Goal: Information Seeking & Learning: Learn about a topic

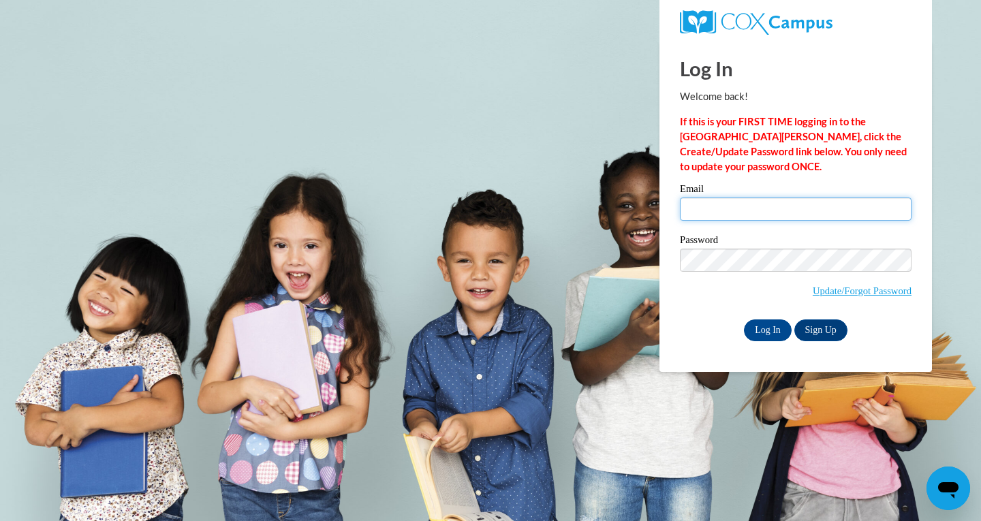
type input "nandaorozco@hotmail.com"
click at [766, 326] on input "Log In" at bounding box center [768, 330] width 48 height 22
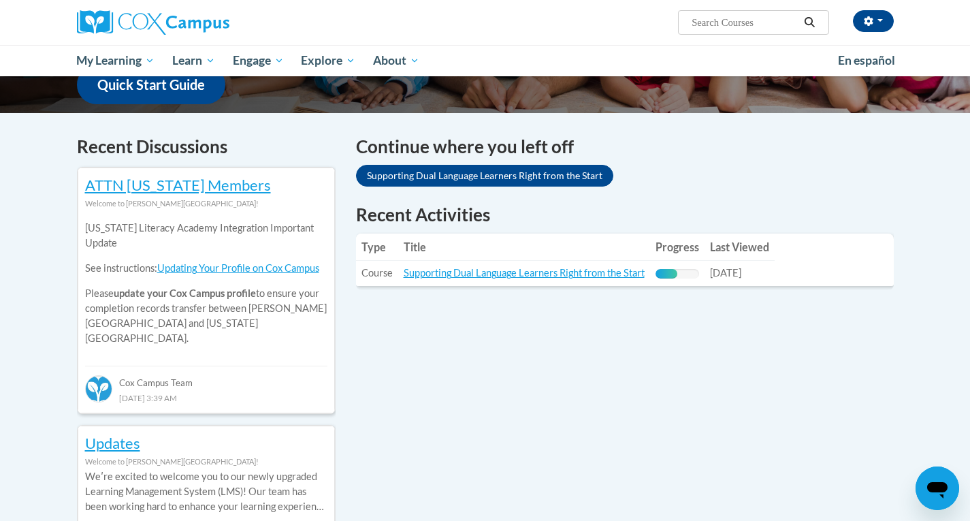
scroll to position [368, 0]
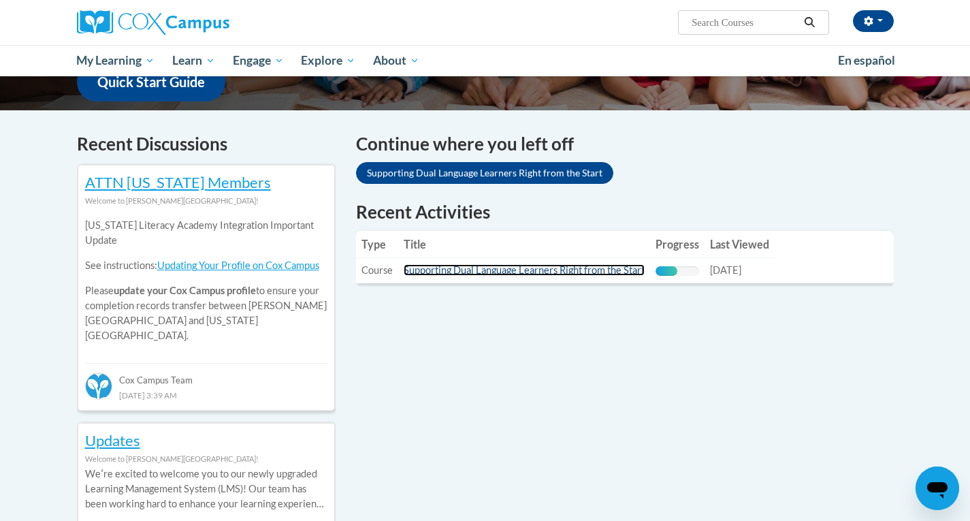
click at [452, 270] on link "Supporting Dual Language Learners Right from the Start" at bounding box center [524, 270] width 241 height 12
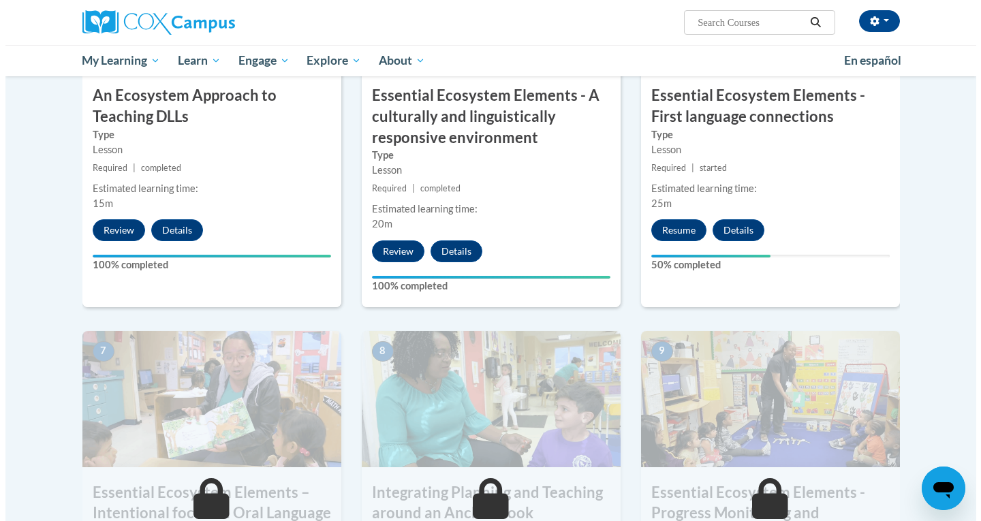
scroll to position [652, 0]
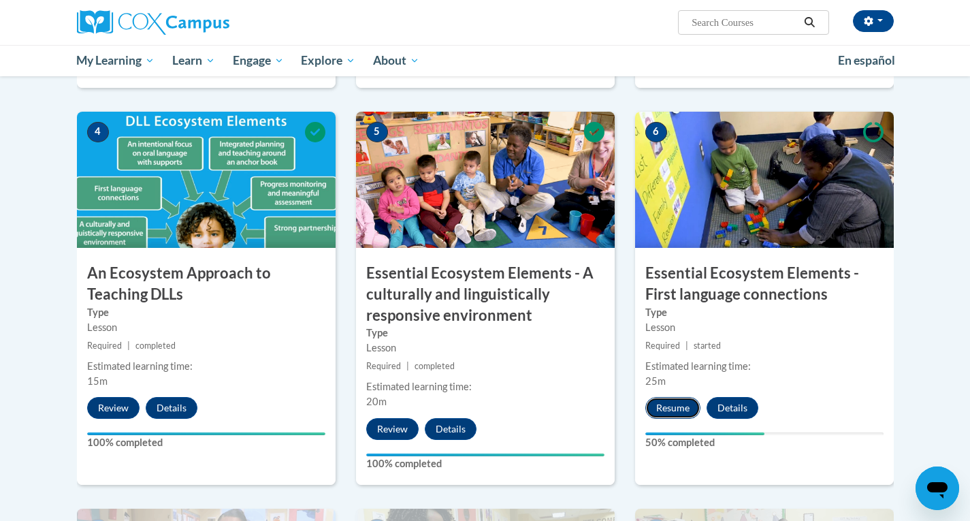
click at [678, 407] on button "Resume" at bounding box center [673, 408] width 55 height 22
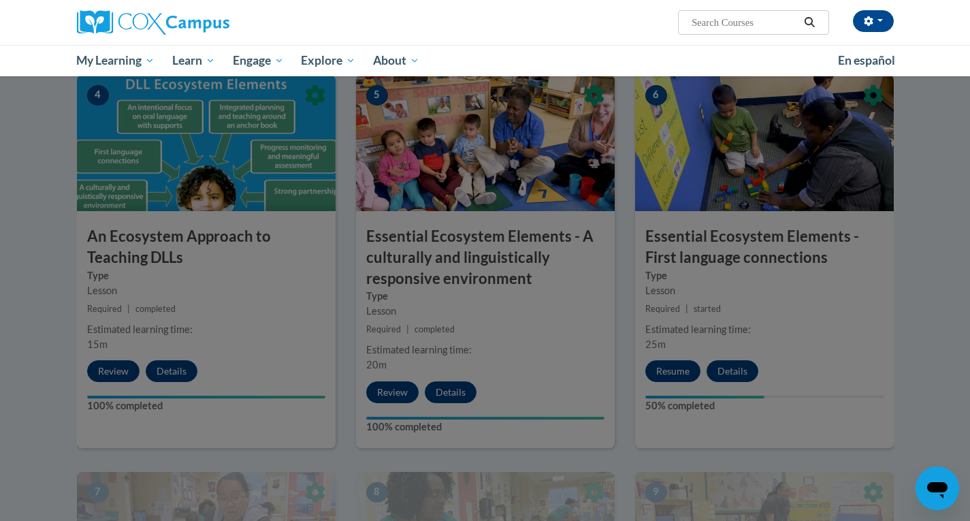
scroll to position [690, 0]
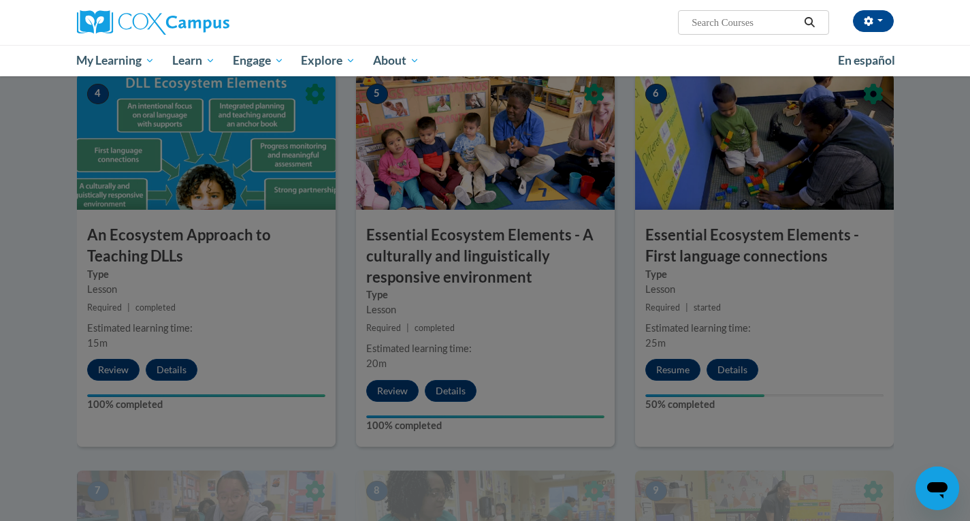
click at [676, 374] on div at bounding box center [485, 260] width 970 height 521
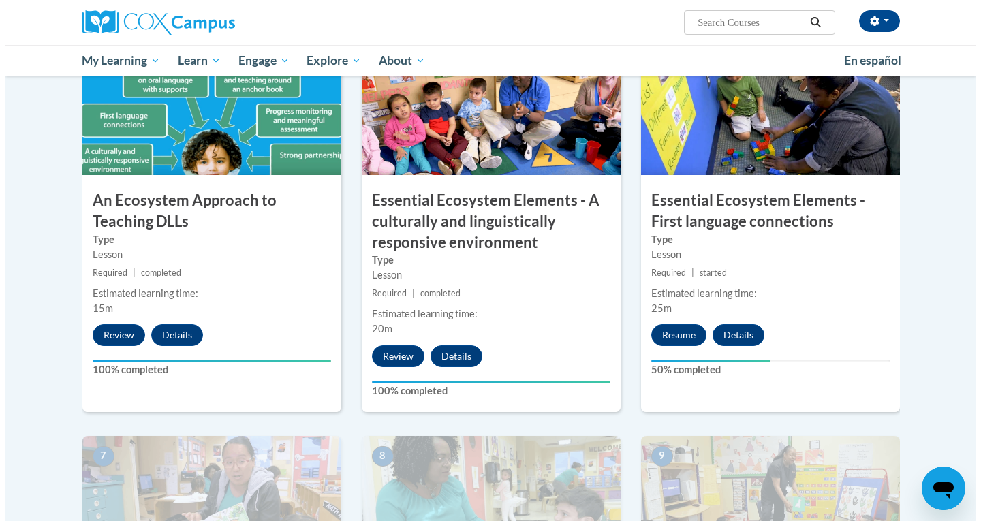
scroll to position [742, 0]
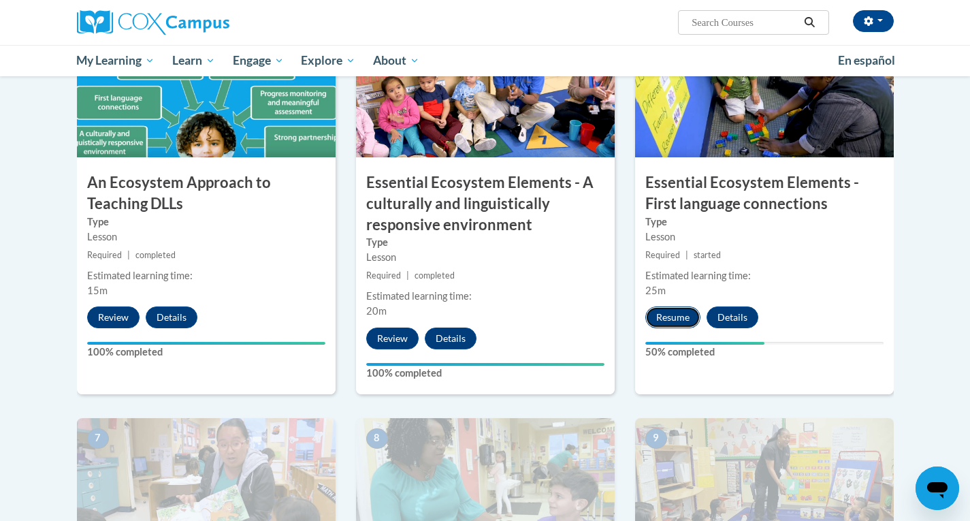
click at [680, 313] on button "Resume" at bounding box center [673, 317] width 55 height 22
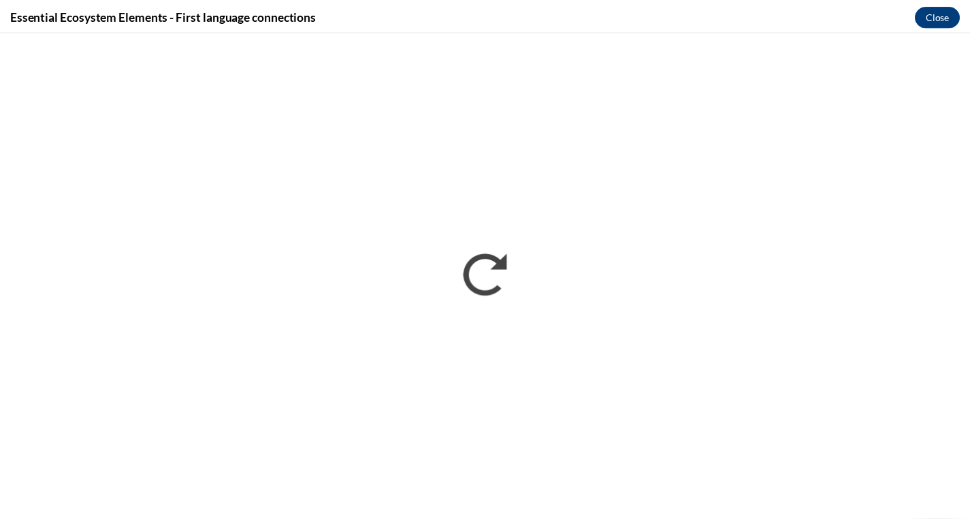
scroll to position [0, 0]
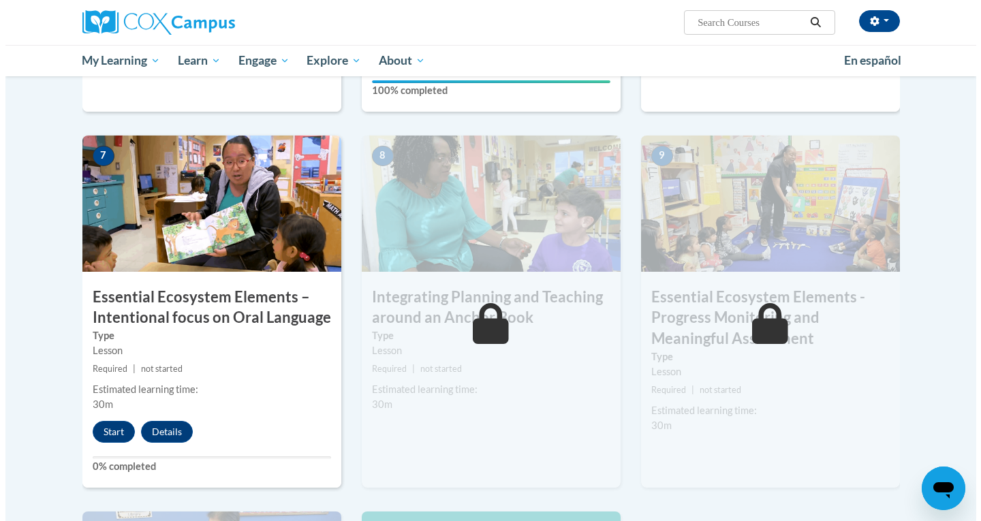
scroll to position [1029, 0]
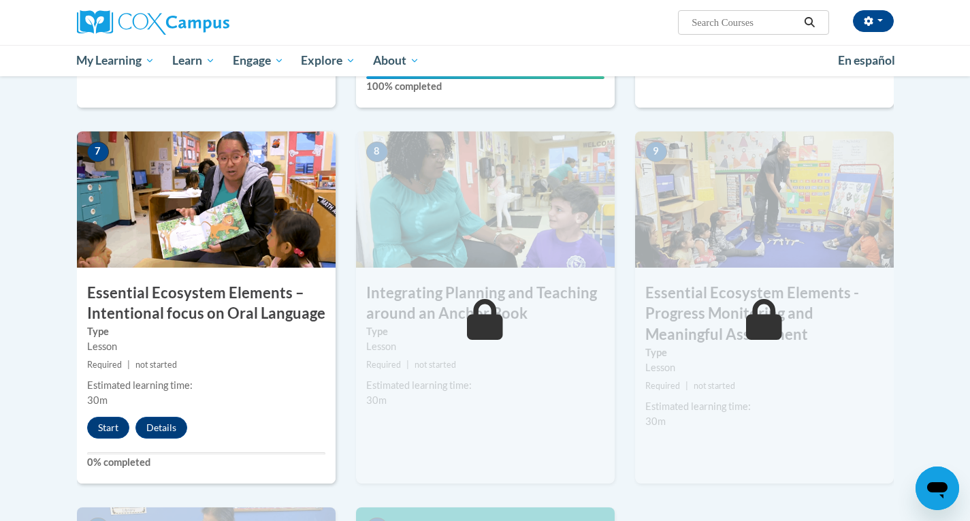
click at [317, 426] on div "7 Essential Ecosystem Elements – Intentional focus on Oral Language Type Lesson…" at bounding box center [206, 307] width 259 height 352
click at [108, 430] on button "Start" at bounding box center [108, 428] width 42 height 22
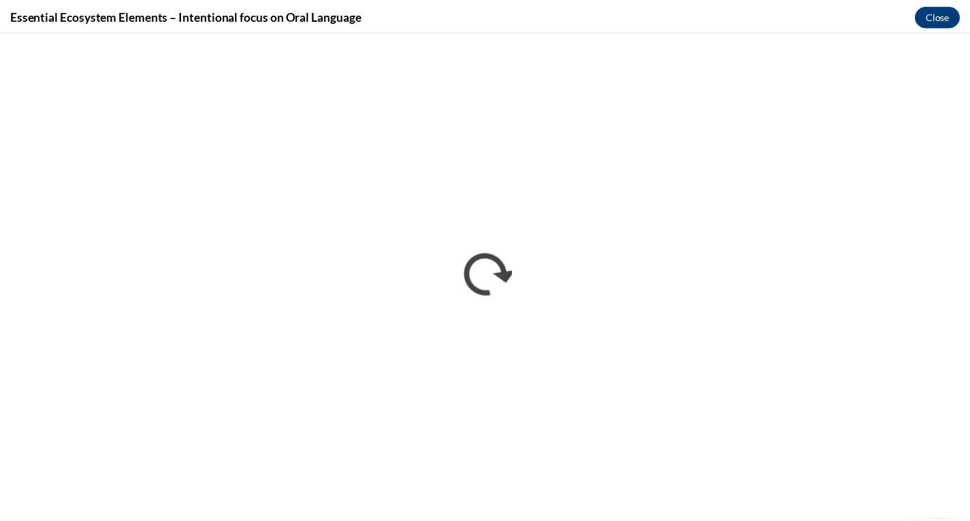
scroll to position [0, 0]
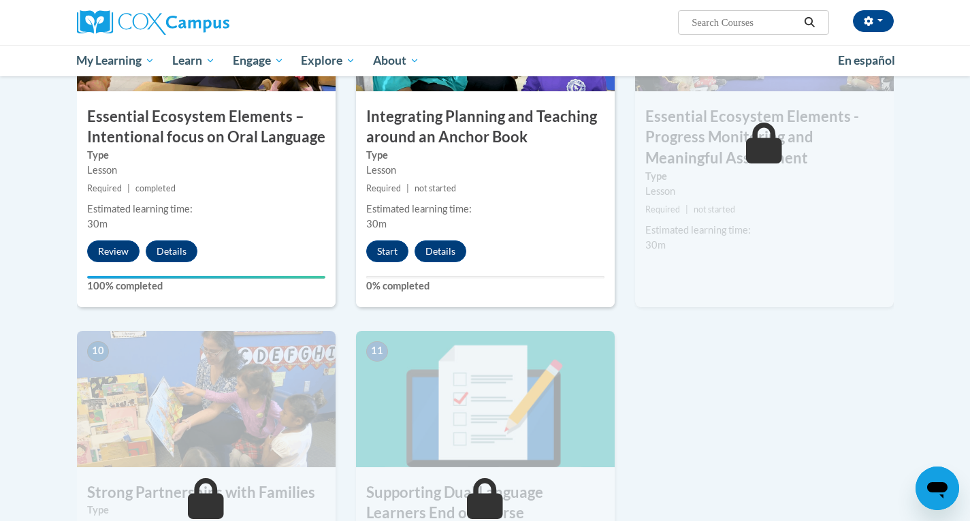
scroll to position [1206, 0]
